Goal: Task Accomplishment & Management: Complete application form

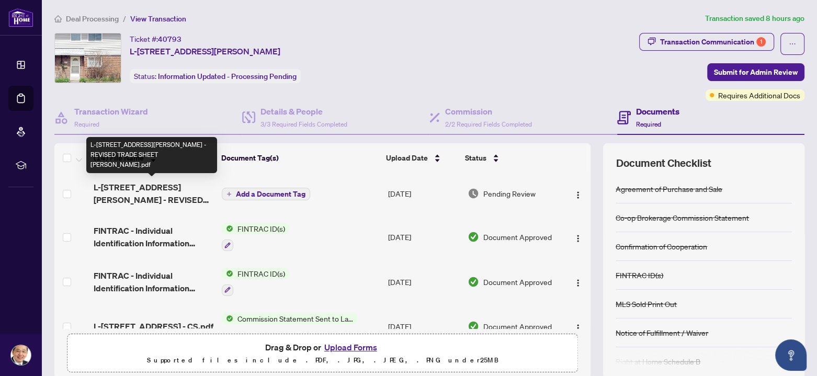
click at [155, 190] on span "L-[STREET_ADDRESS][PERSON_NAME] - REVISED TRADE SHEET [PERSON_NAME].pdf" at bounding box center [154, 193] width 120 height 25
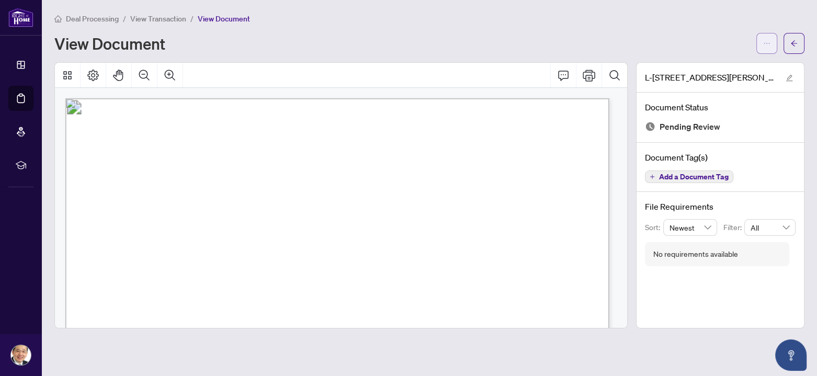
click at [767, 42] on icon "ellipsis" at bounding box center [766, 43] width 7 height 7
click at [710, 64] on span "Download" at bounding box center [730, 66] width 80 height 12
click at [798, 40] on button "button" at bounding box center [794, 43] width 21 height 21
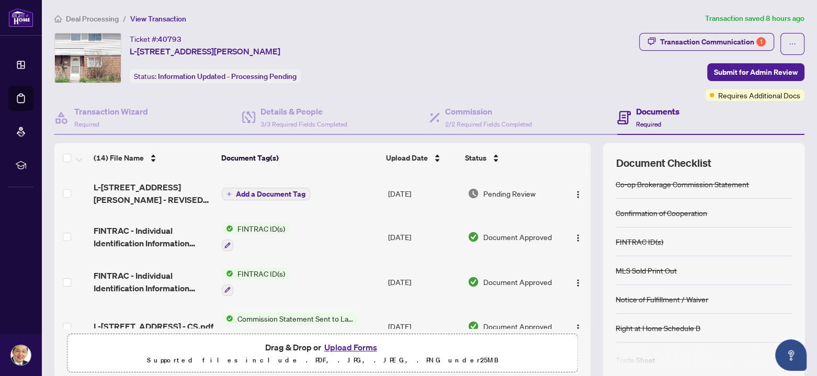
scroll to position [48, 0]
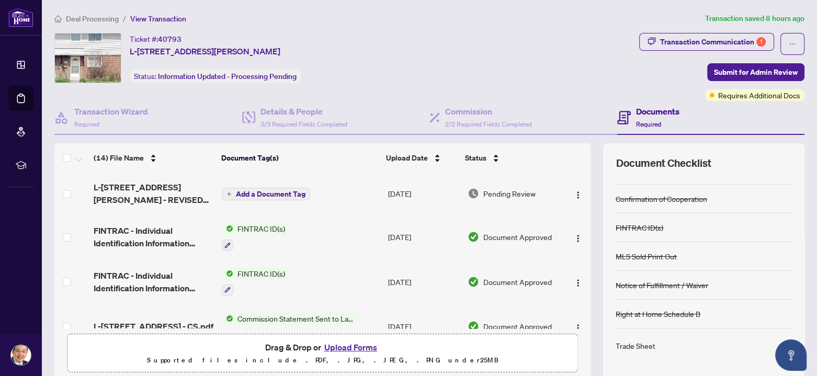
click at [779, 341] on icon "button" at bounding box center [783, 345] width 9 height 9
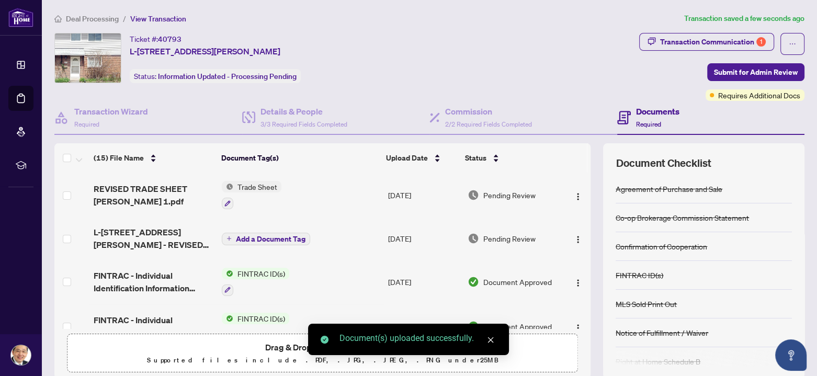
click at [492, 340] on icon "close" at bounding box center [490, 339] width 7 height 7
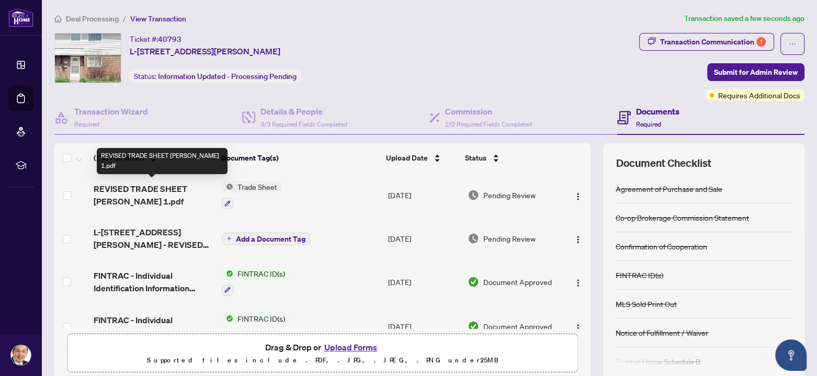
click at [179, 187] on span "REVISED TRADE SHEET JOHN 1.pdf" at bounding box center [154, 195] width 120 height 25
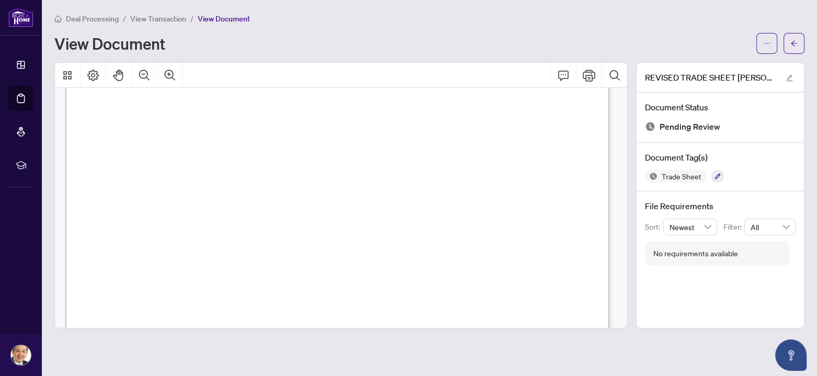
scroll to position [419, 0]
click at [798, 39] on button "button" at bounding box center [794, 43] width 21 height 21
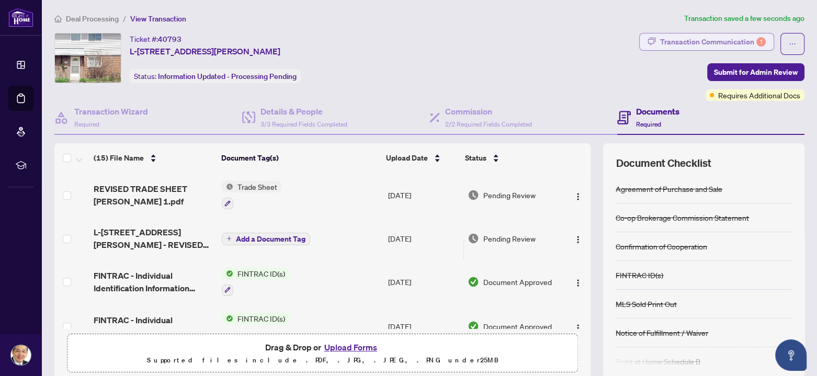
click at [719, 37] on div "Transaction Communication 1" at bounding box center [713, 41] width 106 height 17
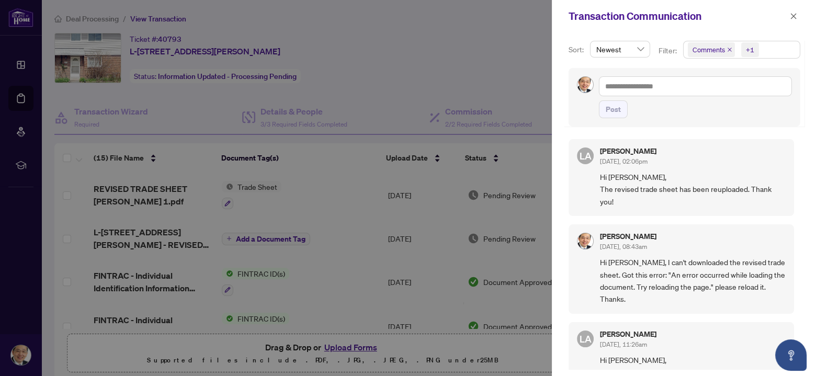
click at [729, 48] on icon "close" at bounding box center [729, 49] width 5 height 5
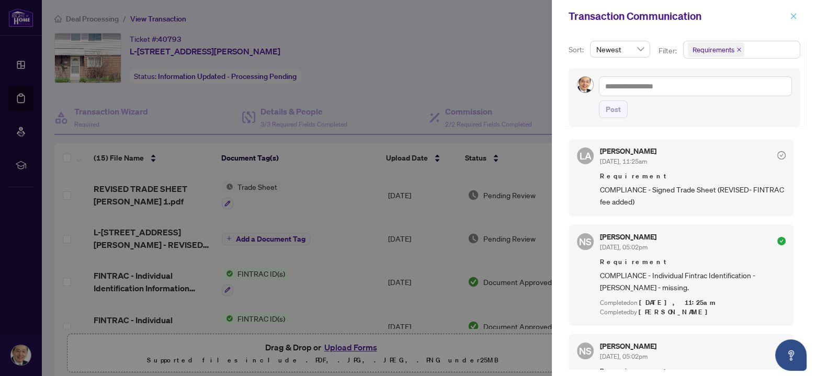
click at [792, 15] on icon "close" at bounding box center [793, 16] width 7 height 7
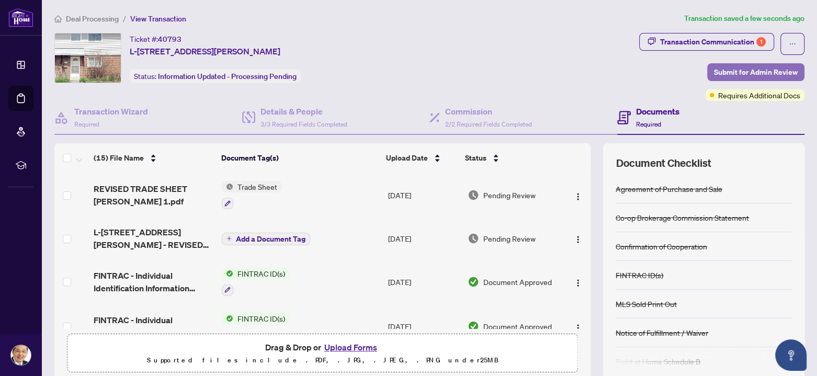
click at [728, 71] on span "Submit for Admin Review" at bounding box center [756, 72] width 84 height 17
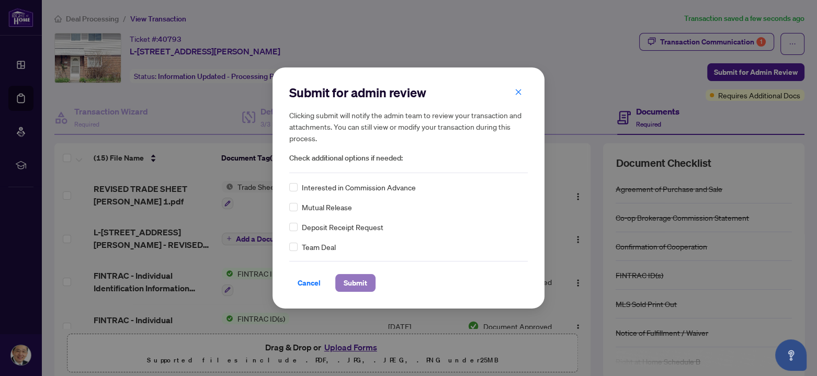
click at [356, 282] on span "Submit" at bounding box center [356, 283] width 24 height 17
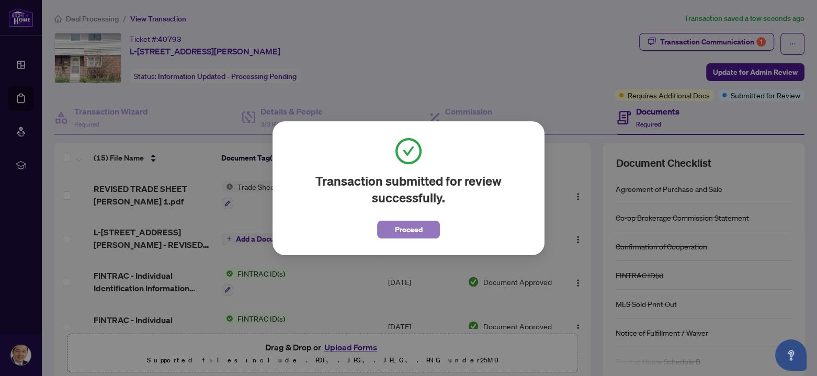
click at [414, 228] on span "Proceed" at bounding box center [409, 229] width 28 height 17
